Goal: Information Seeking & Learning: Learn about a topic

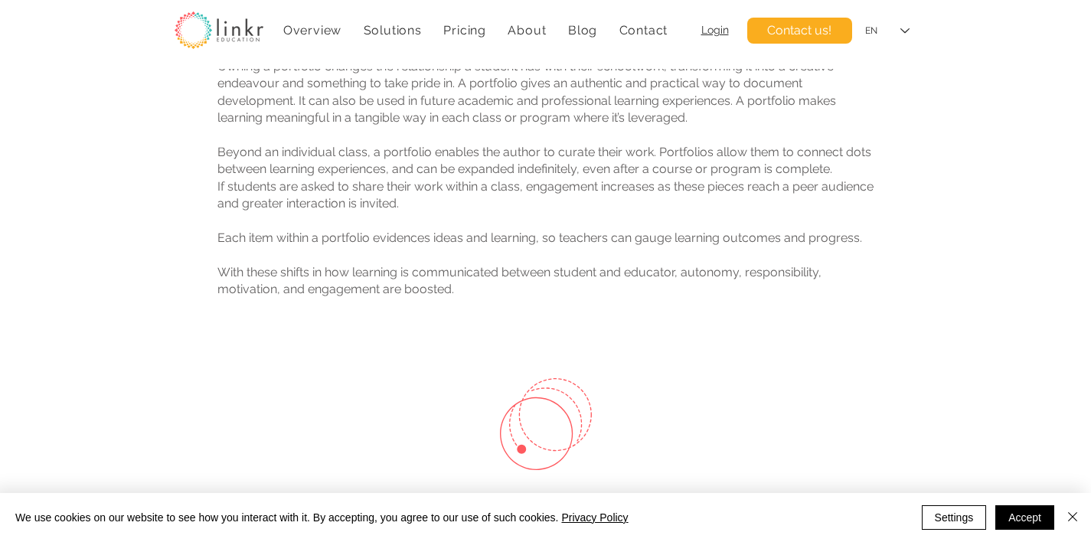
scroll to position [369, 0]
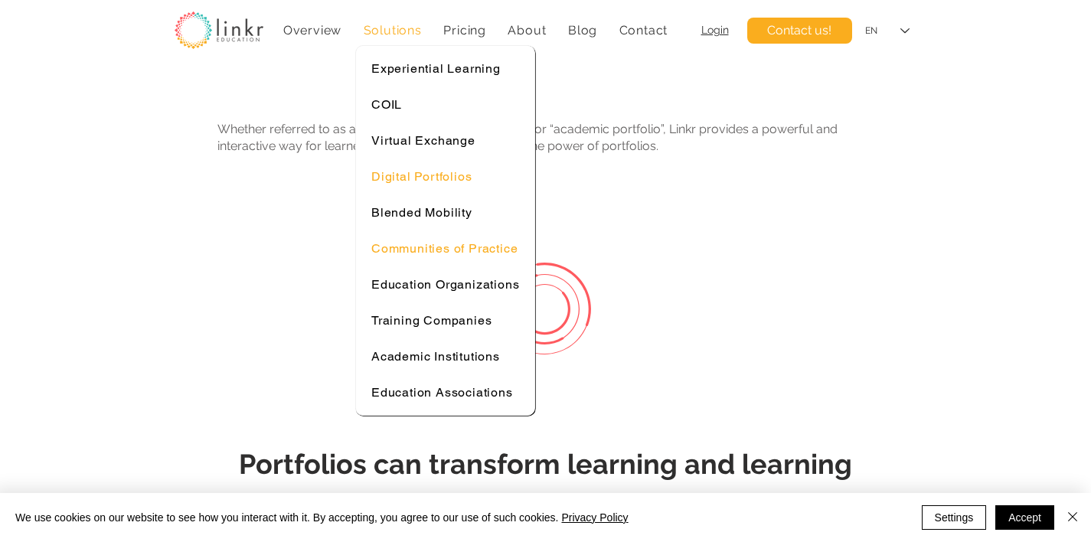
click at [435, 244] on span "Communities of Practice" at bounding box center [444, 248] width 146 height 15
click at [448, 67] on span "Experiential Learning" at bounding box center [435, 68] width 129 height 15
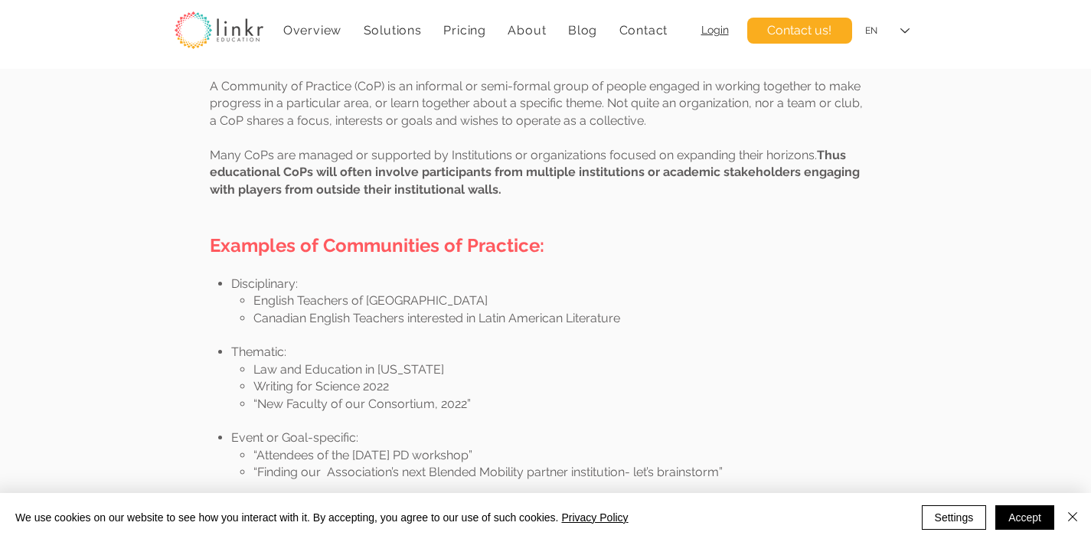
scroll to position [737, 0]
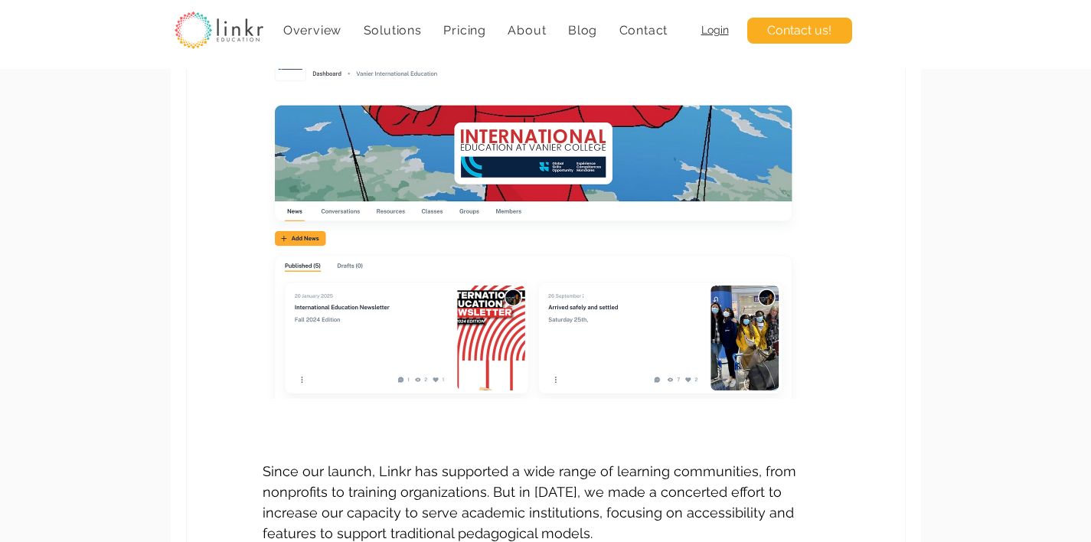
scroll to position [200, 0]
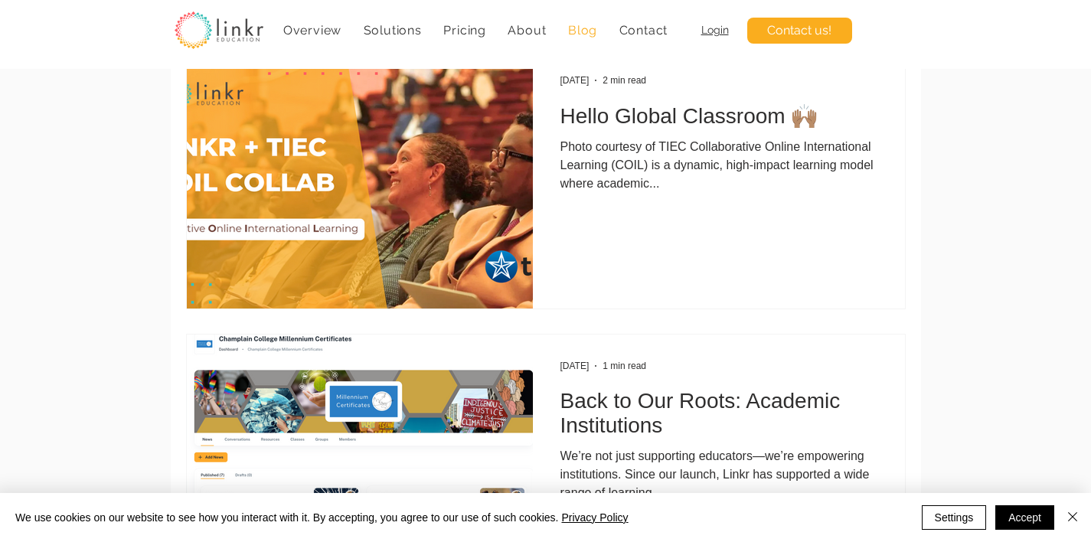
scroll to position [101, 0]
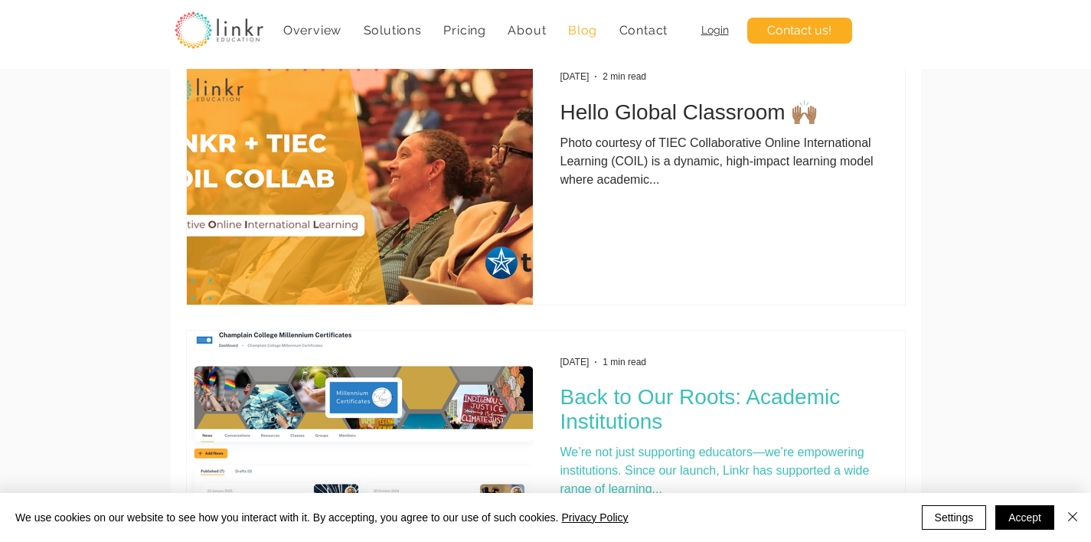
click at [678, 410] on h2 "Back to Our Roots: Academic Institutions" at bounding box center [718, 409] width 317 height 49
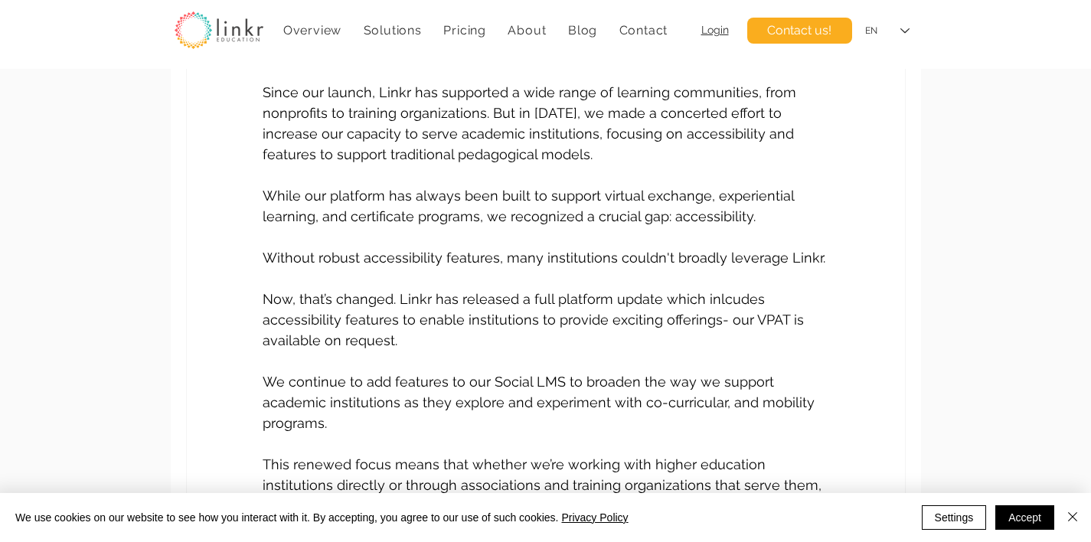
scroll to position [639, 0]
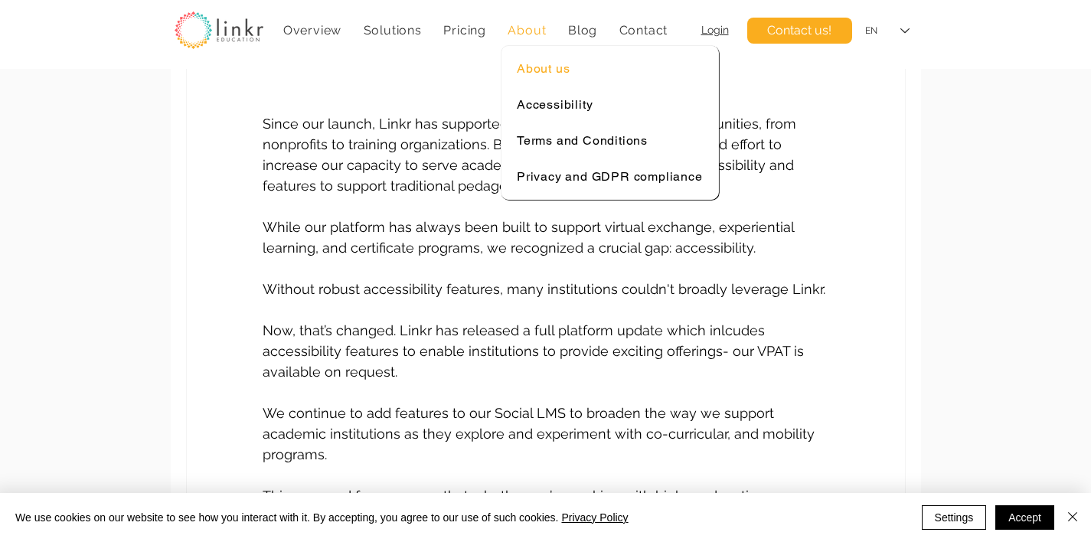
drag, startPoint x: 544, startPoint y: 28, endPoint x: 546, endPoint y: 60, distance: 32.9
click at [546, 48] on li "About About us Accessibility Terms and Conditions Privacy and GDPR compliance" at bounding box center [527, 30] width 60 height 36
click at [545, 70] on span "About us" at bounding box center [543, 68] width 53 height 15
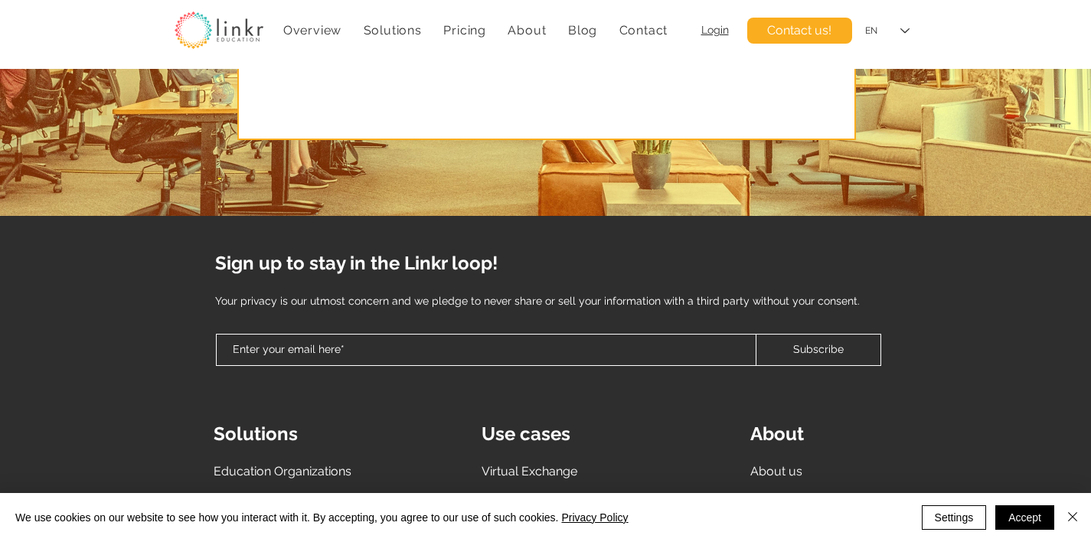
scroll to position [4325, 0]
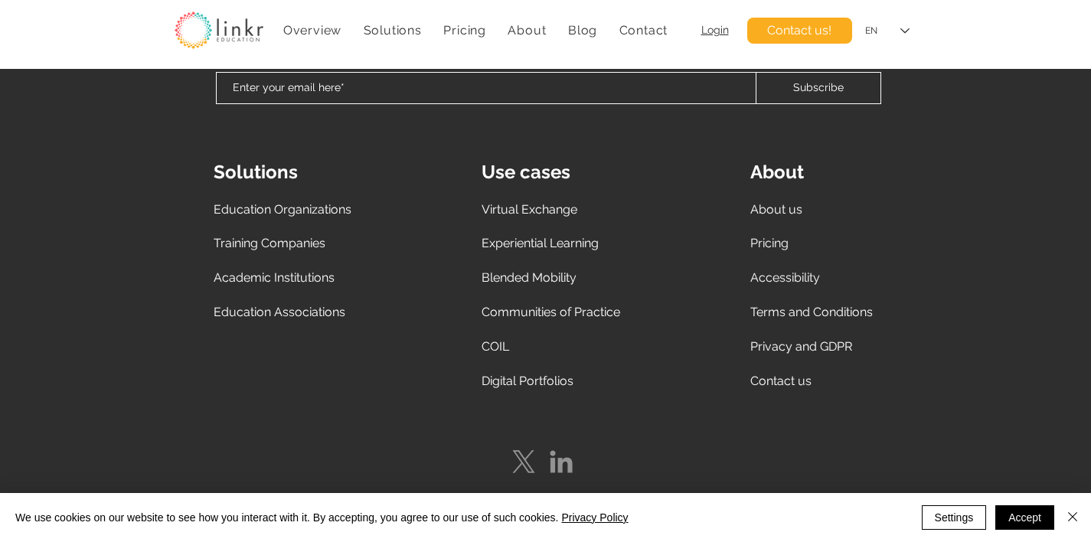
click at [295, 272] on span "Academic Institutions" at bounding box center [274, 277] width 121 height 15
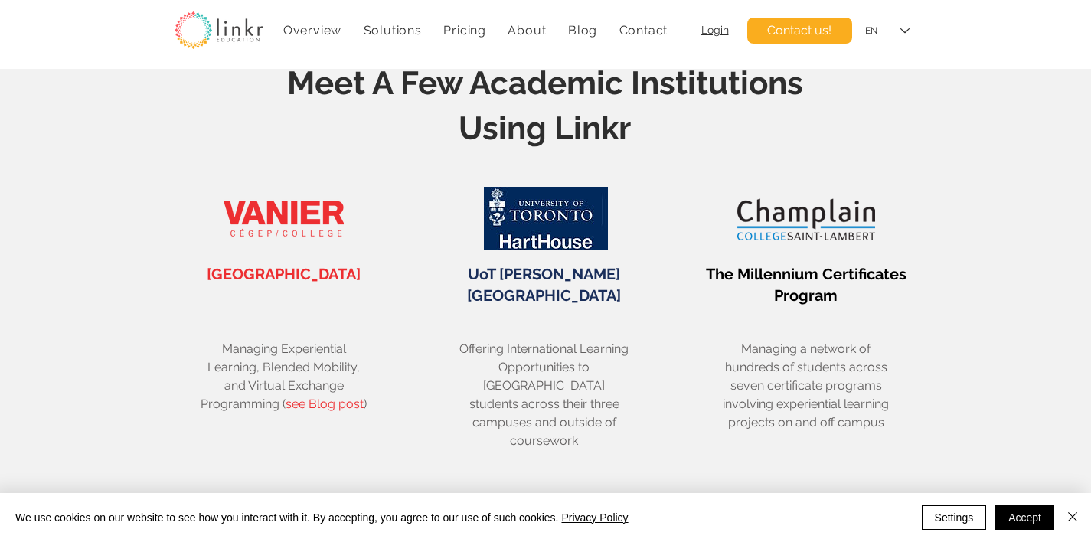
scroll to position [2221, 0]
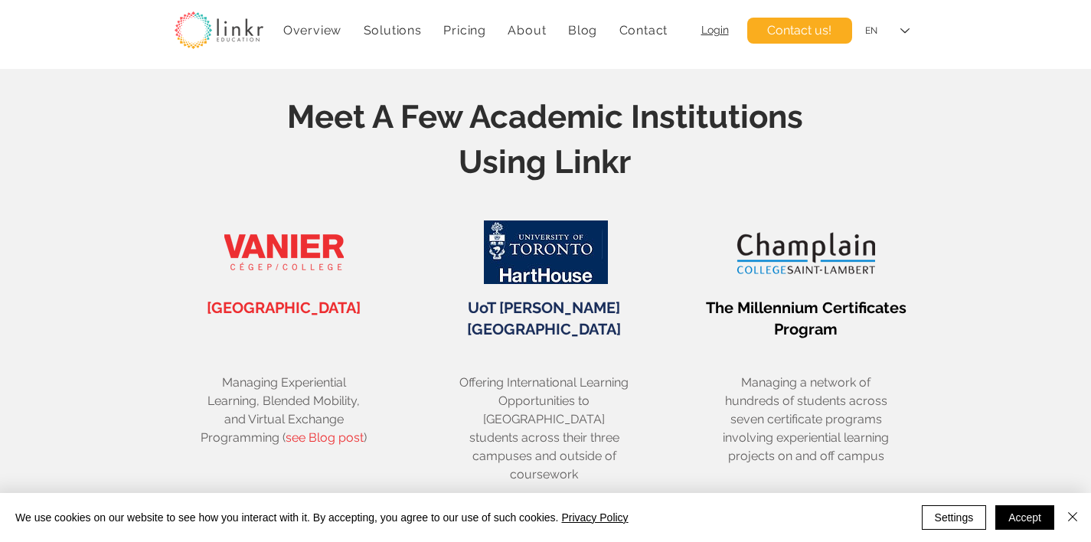
click at [589, 312] on span "UoT [PERSON_NAME][GEOGRAPHIC_DATA]" at bounding box center [544, 319] width 154 height 40
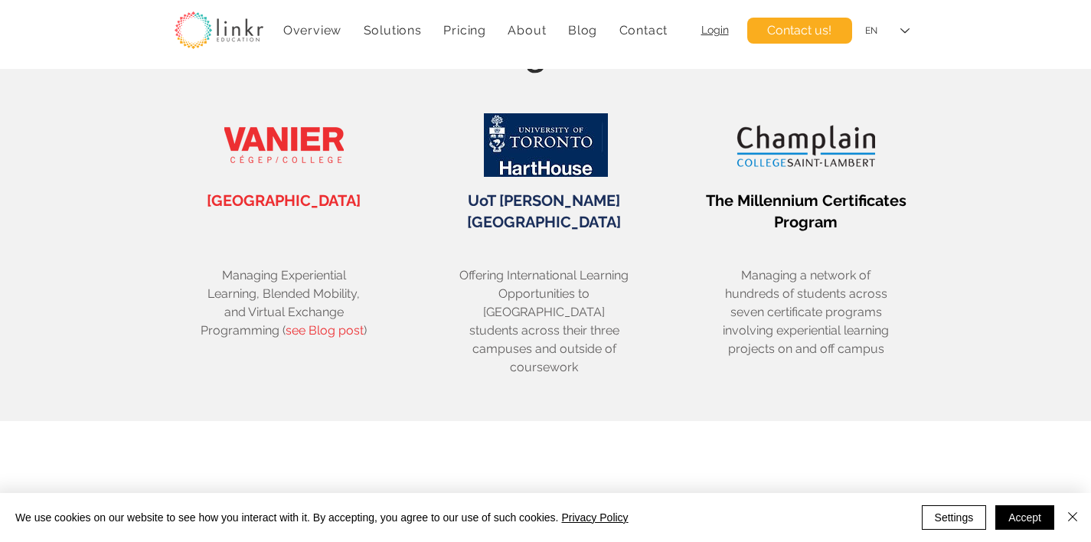
scroll to position [2326, 0]
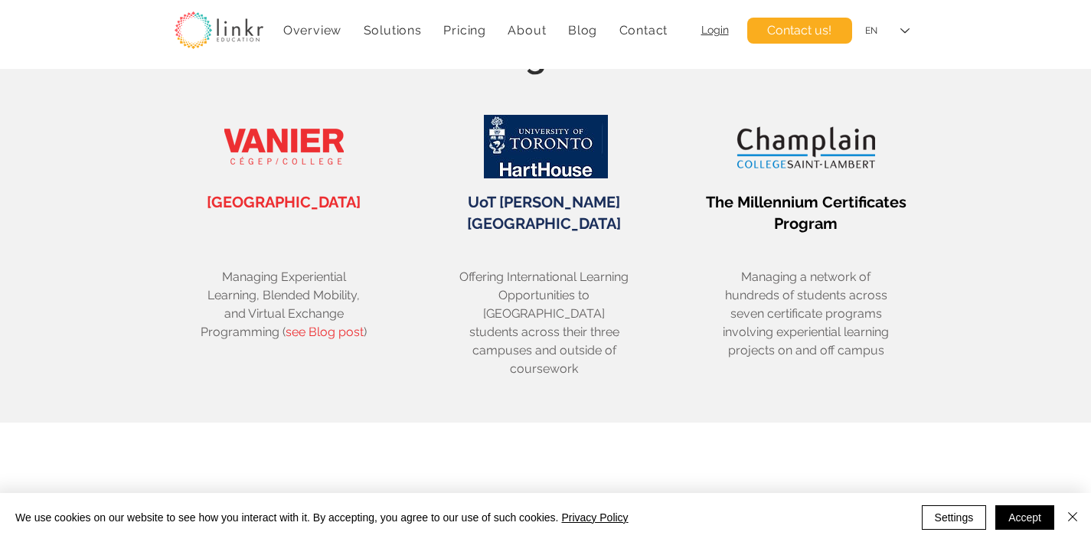
click at [321, 335] on link "see Blog post" at bounding box center [325, 332] width 78 height 15
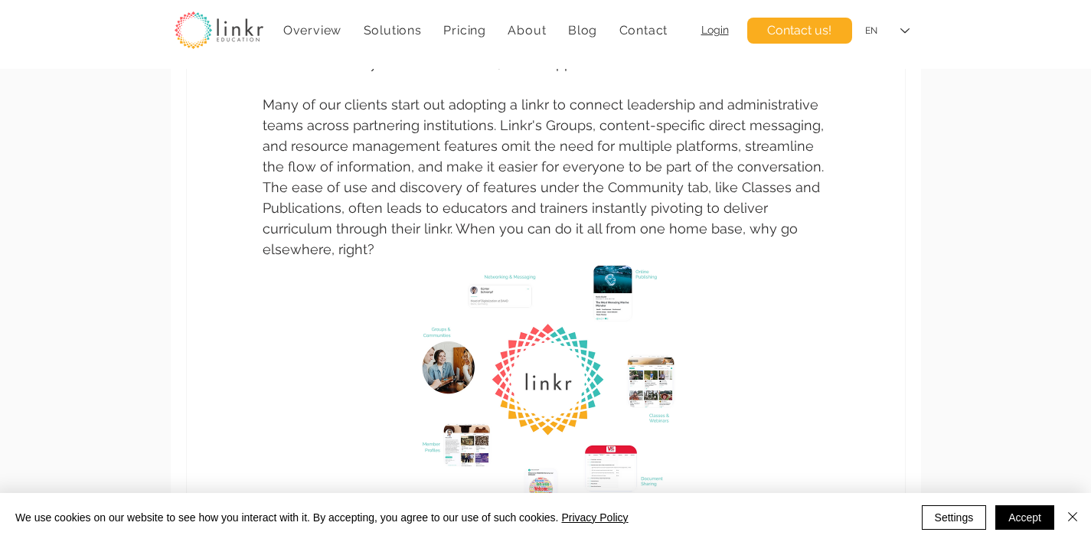
scroll to position [1438, 0]
click at [526, 354] on img "main content" at bounding box center [546, 392] width 268 height 264
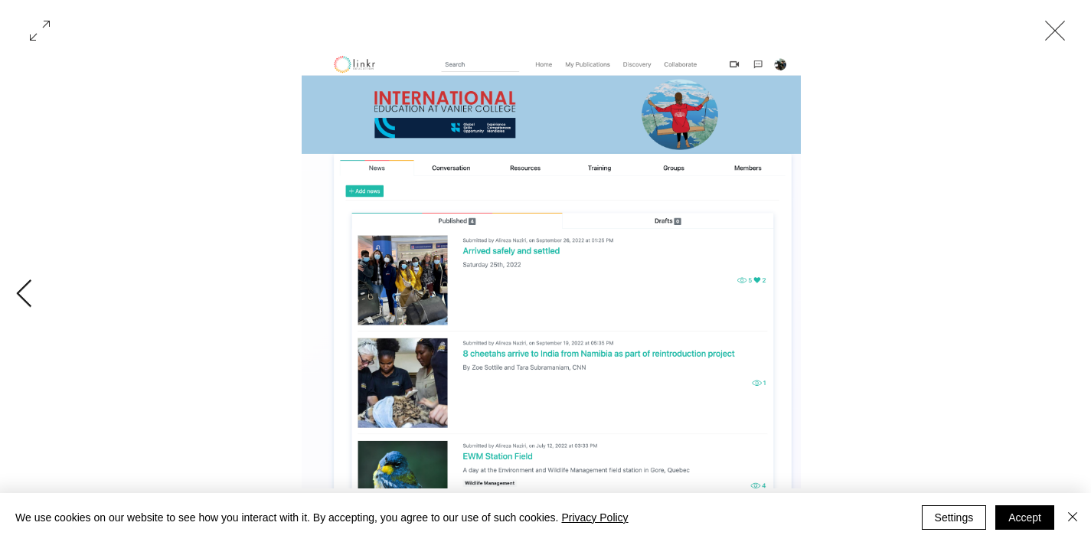
scroll to position [0, 1006]
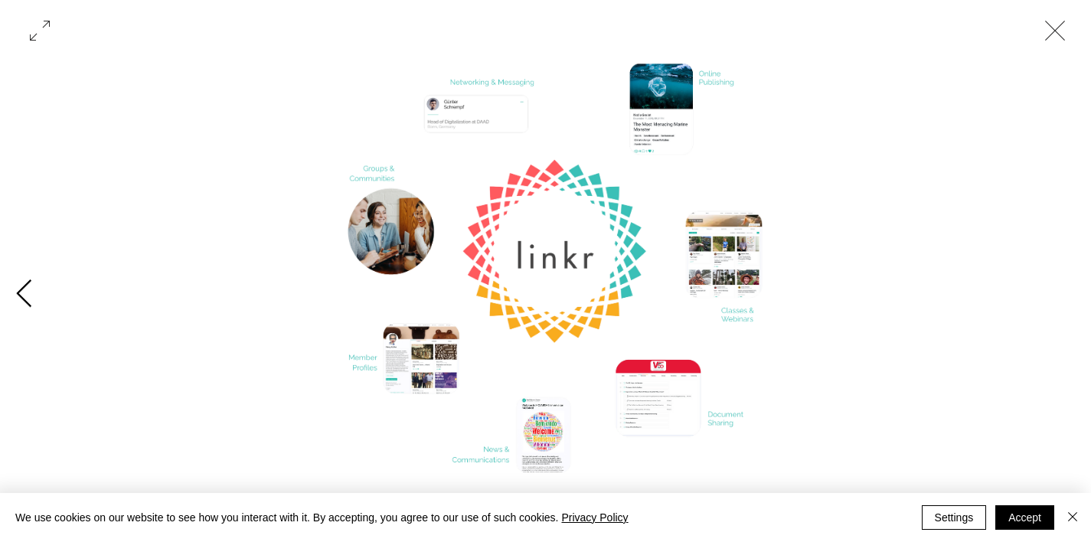
click at [20, 297] on icon "Previous Item" at bounding box center [24, 294] width 18 height 30
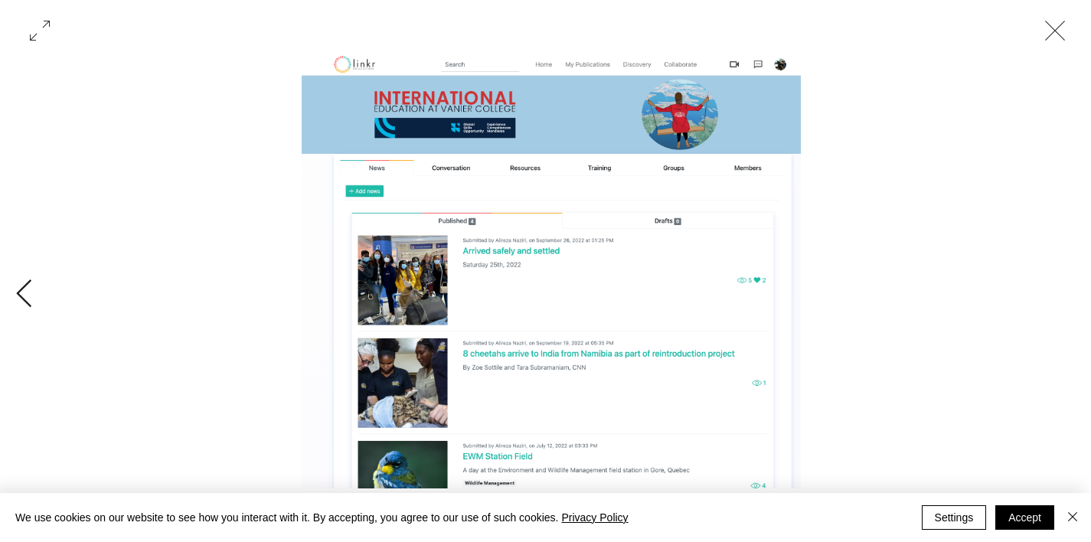
scroll to position [0, 0]
click at [1066, 34] on icon "Close" at bounding box center [1055, 31] width 46 height 46
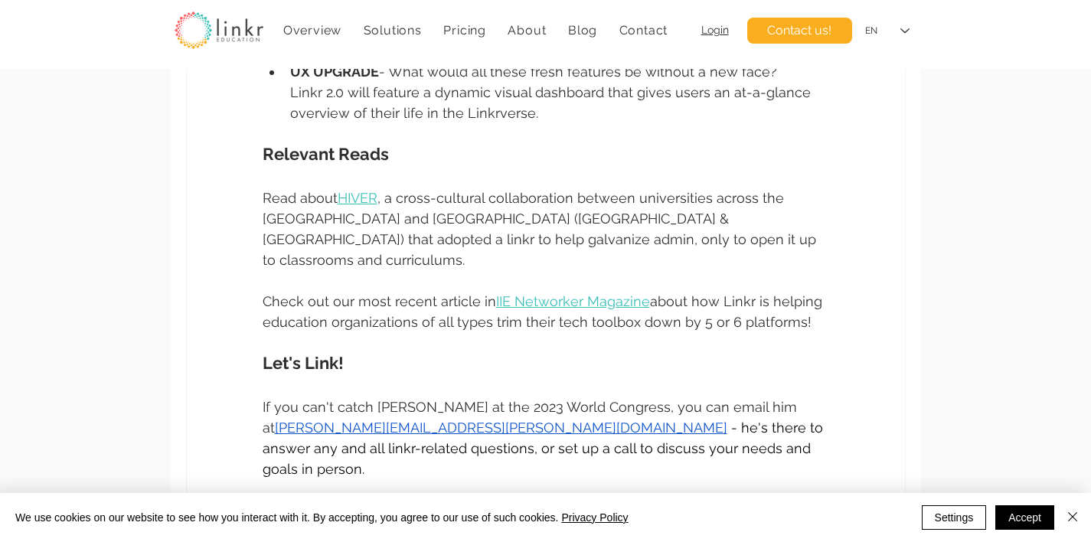
scroll to position [2280, 0]
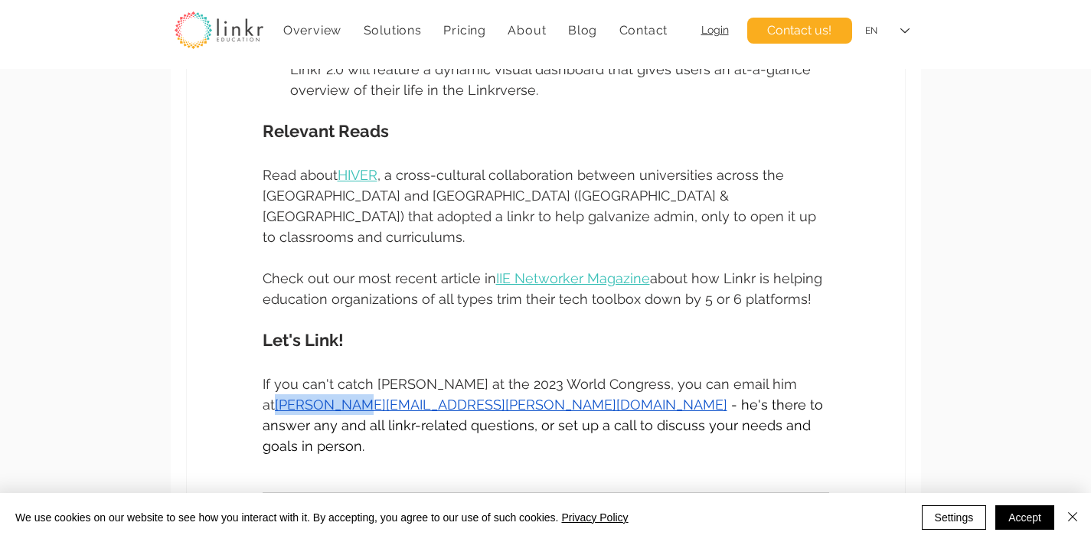
drag, startPoint x: 252, startPoint y: 331, endPoint x: 334, endPoint y: 336, distance: 82.1
click at [334, 374] on div "If you can't catch Dave at the 2023 World Congress, you can email him at david.…" at bounding box center [546, 415] width 718 height 83
copy span "david.hoida"
